Goal: Information Seeking & Learning: Learn about a topic

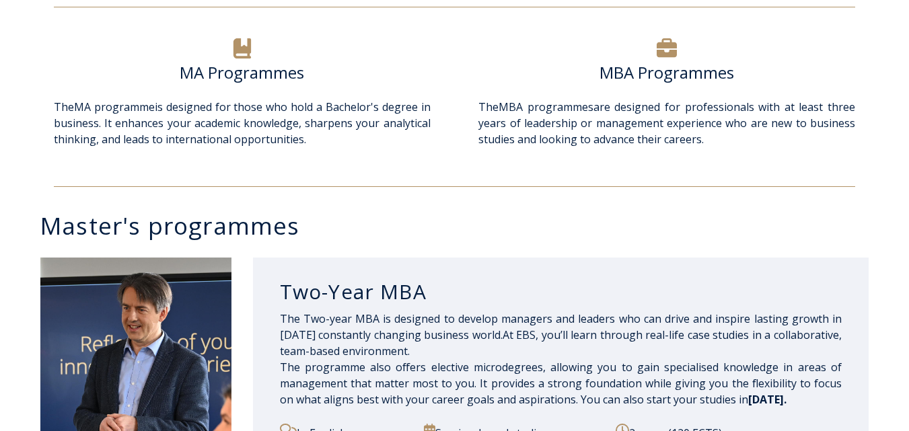
scroll to position [462, 0]
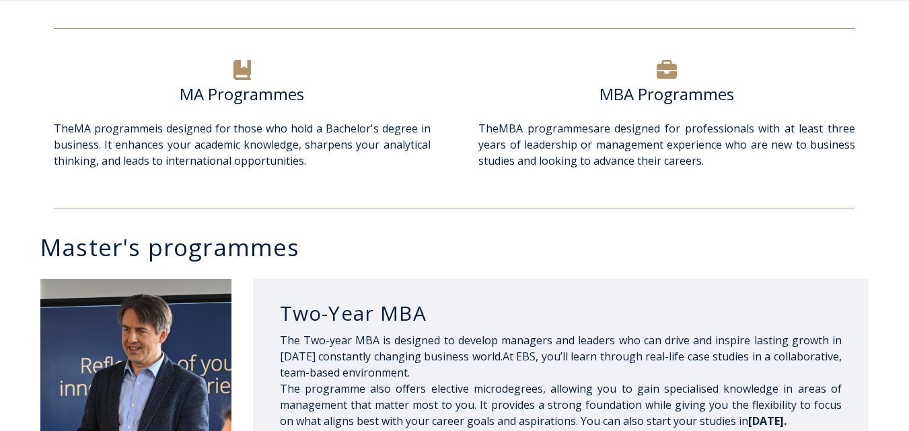
click at [230, 67] on div at bounding box center [242, 71] width 377 height 28
click at [246, 77] on icon at bounding box center [242, 70] width 20 height 20
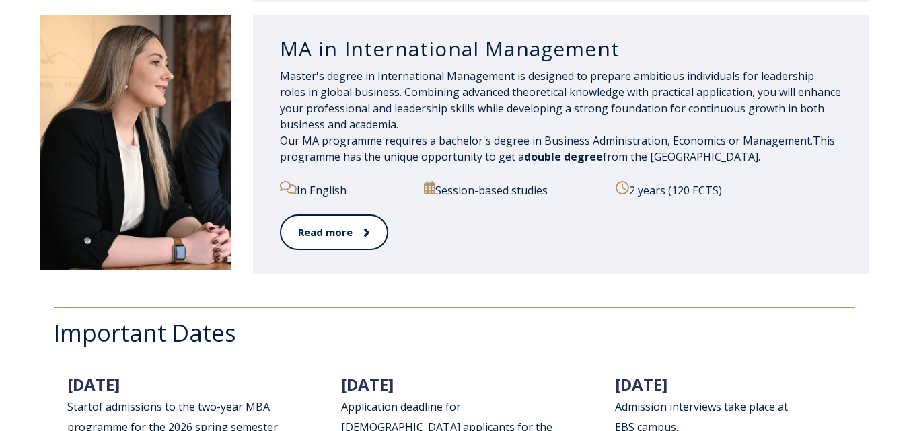
scroll to position [1471, 0]
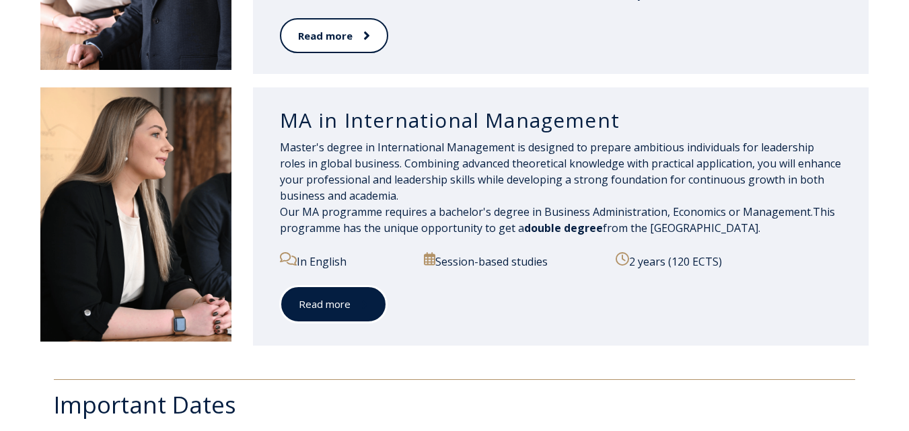
click at [371, 304] on link "Read more" at bounding box center [333, 304] width 107 height 37
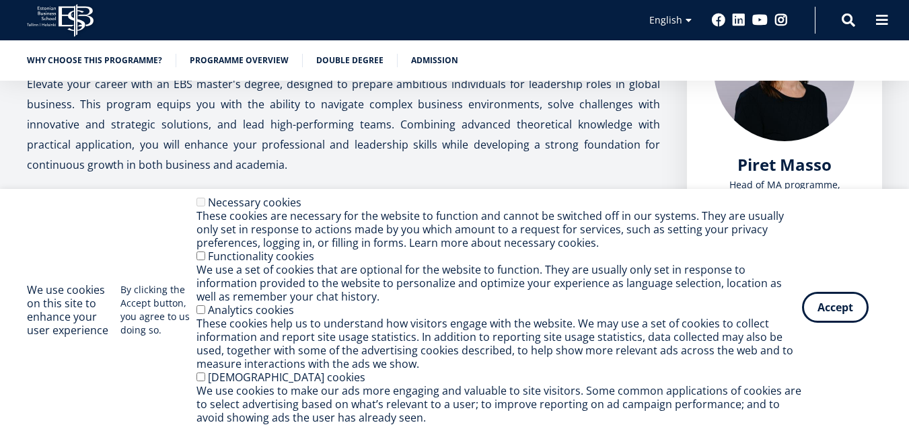
click at [839, 303] on button "Accept" at bounding box center [835, 307] width 67 height 31
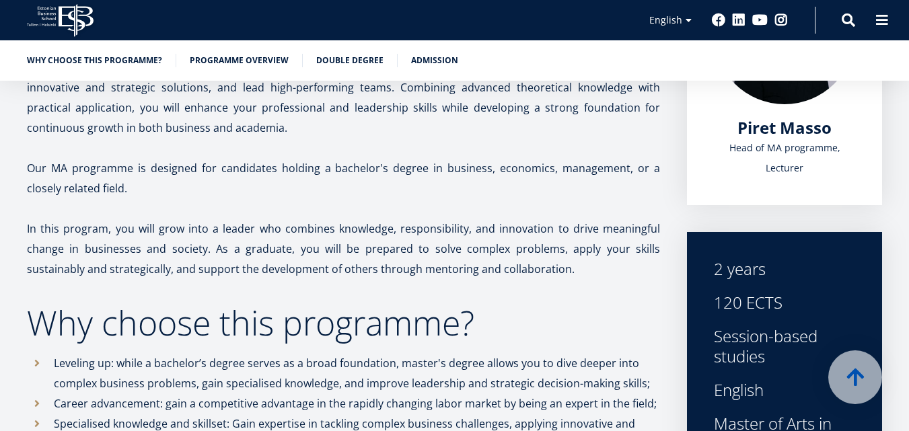
scroll to position [402, 0]
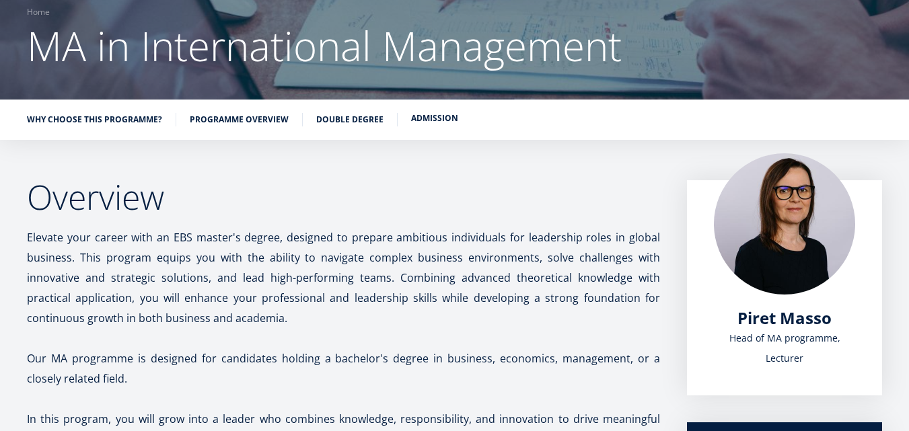
click at [437, 119] on link "Admission" at bounding box center [434, 118] width 47 height 13
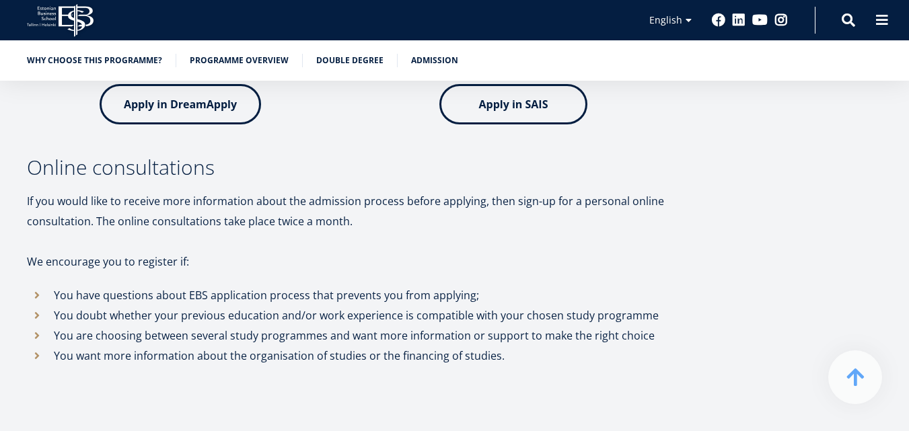
scroll to position [4342, 0]
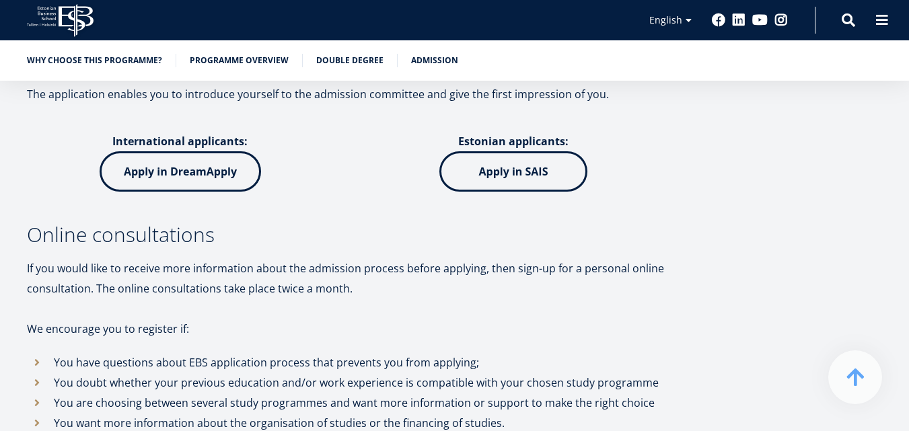
click at [170, 151] on img at bounding box center [180, 171] width 161 height 40
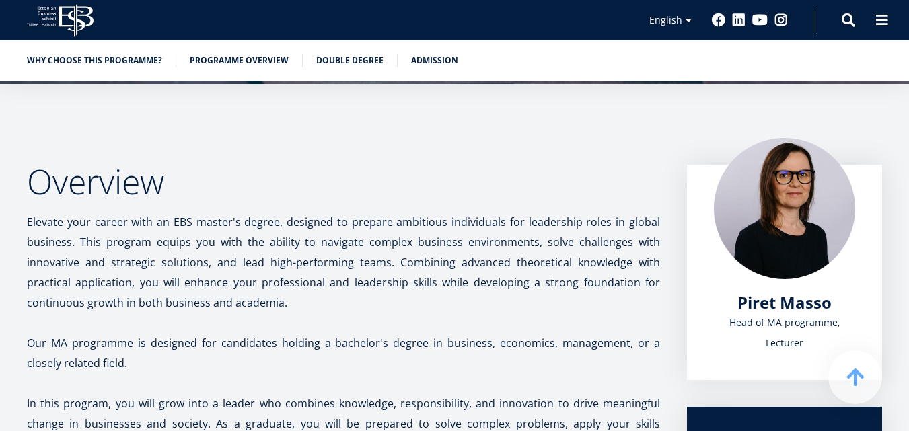
scroll to position [143, 0]
